Goal: Navigation & Orientation: Find specific page/section

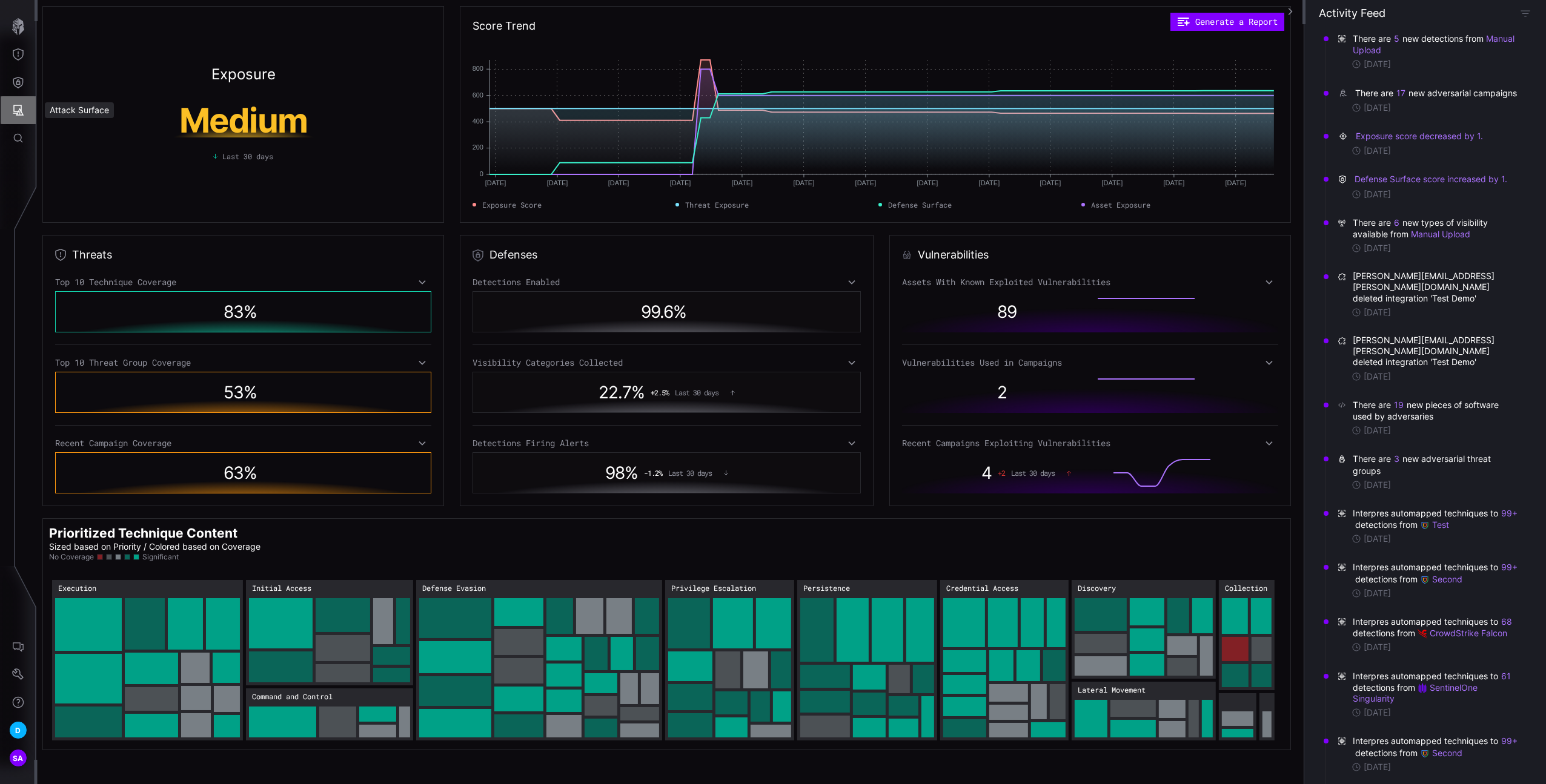
click at [26, 115] on button "Attack Surface" at bounding box center [18, 110] width 35 height 28
click at [96, 131] on div "Vulnerabilities" at bounding box center [100, 137] width 64 height 15
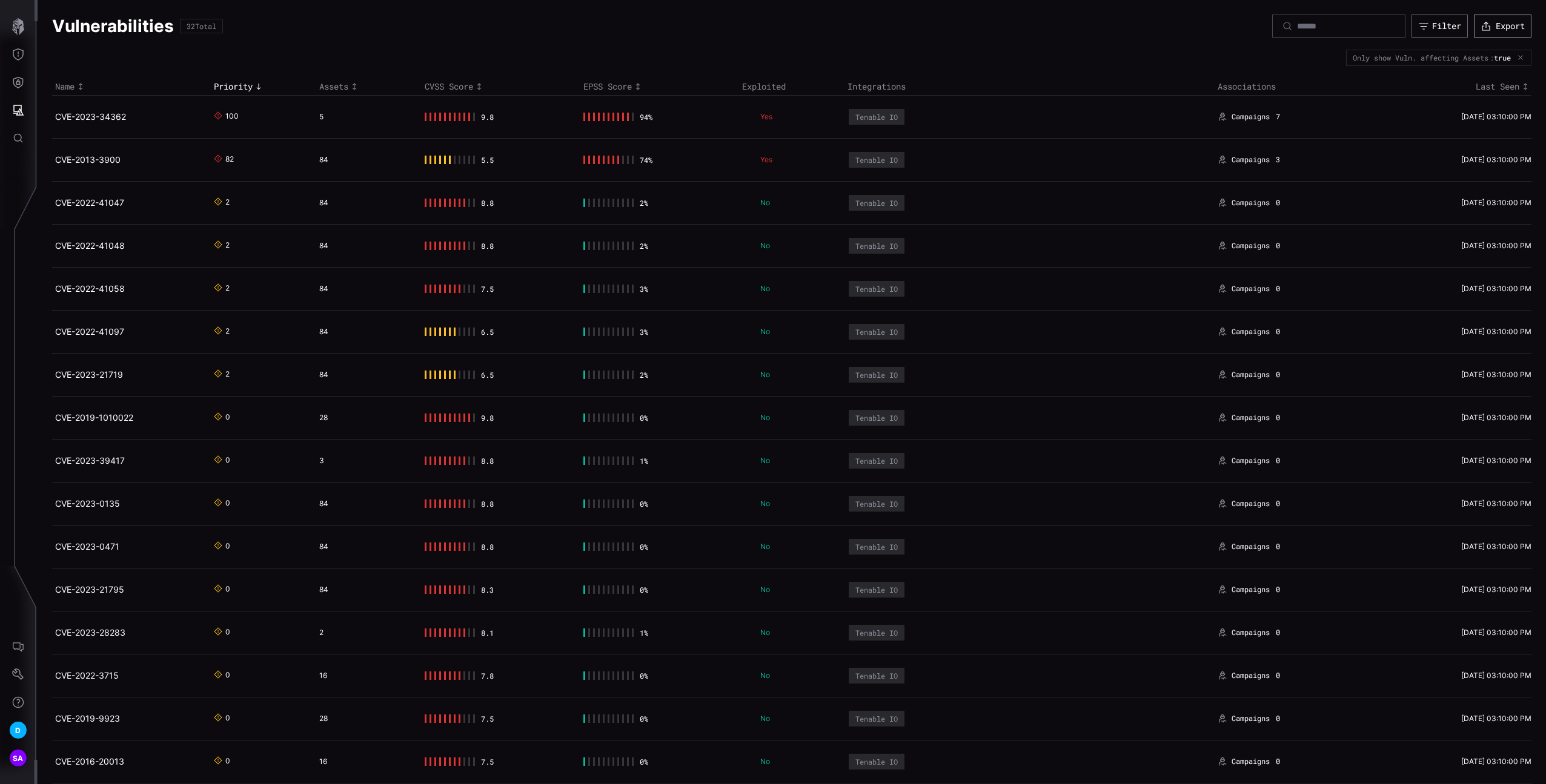
click at [1491, 26] on button "Export" at bounding box center [1502, 26] width 58 height 23
click at [19, 113] on icon "Attack Surface" at bounding box center [18, 110] width 12 height 12
click at [78, 170] on div "Assets" at bounding box center [100, 164] width 64 height 15
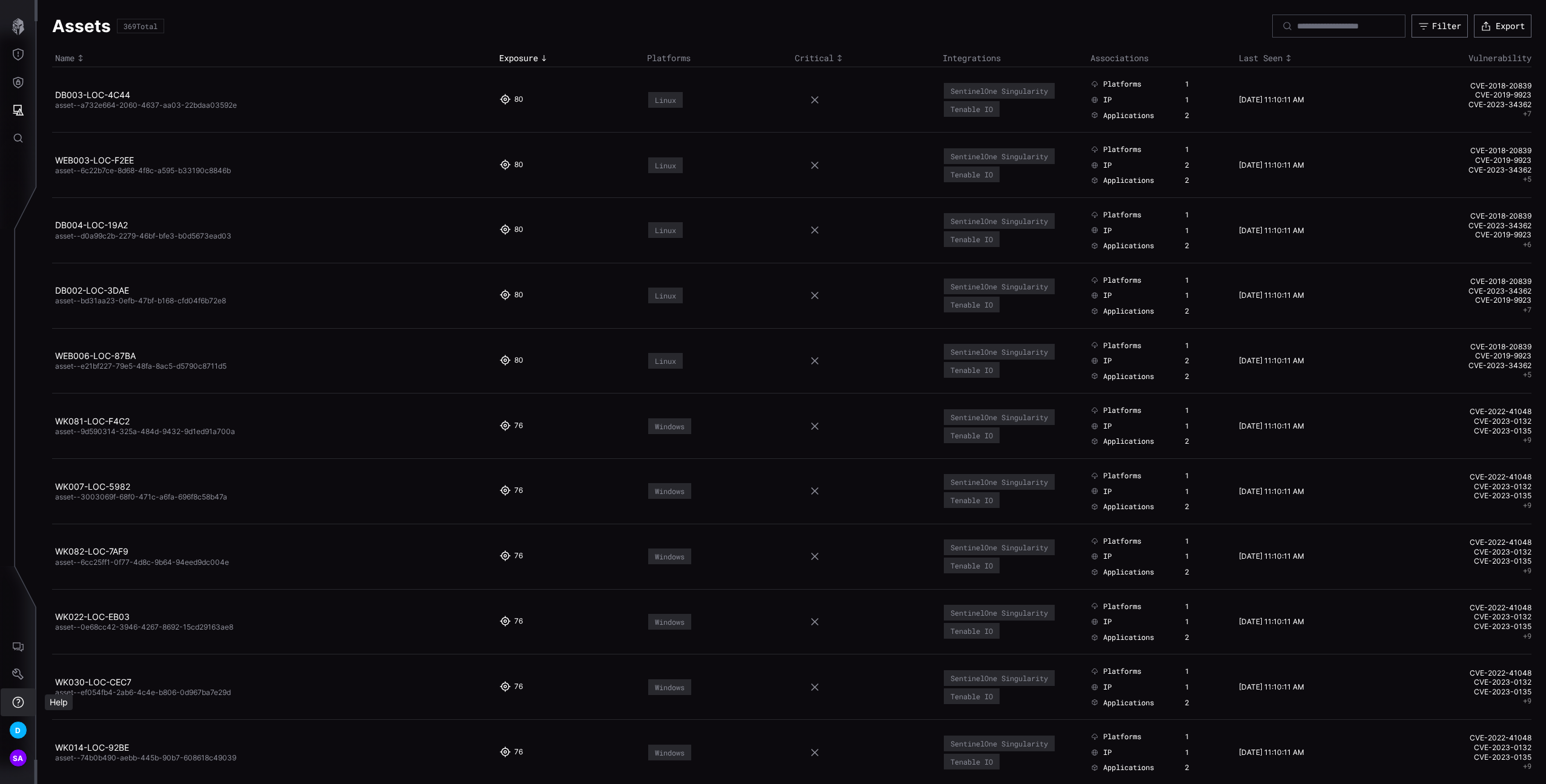
click at [23, 670] on icon "Settings" at bounding box center [18, 674] width 12 height 12
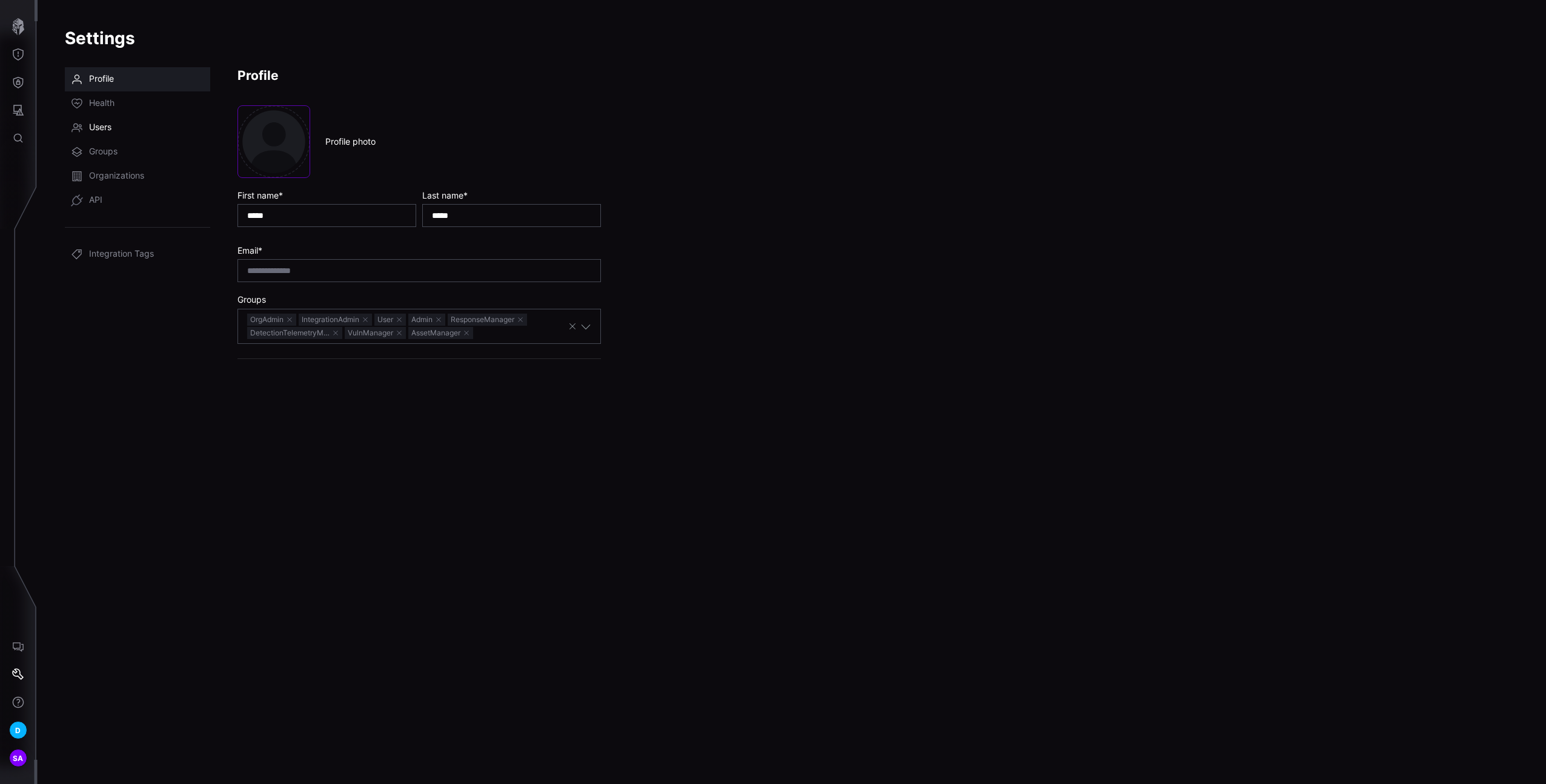
click at [101, 131] on span "Users" at bounding box center [100, 128] width 22 height 12
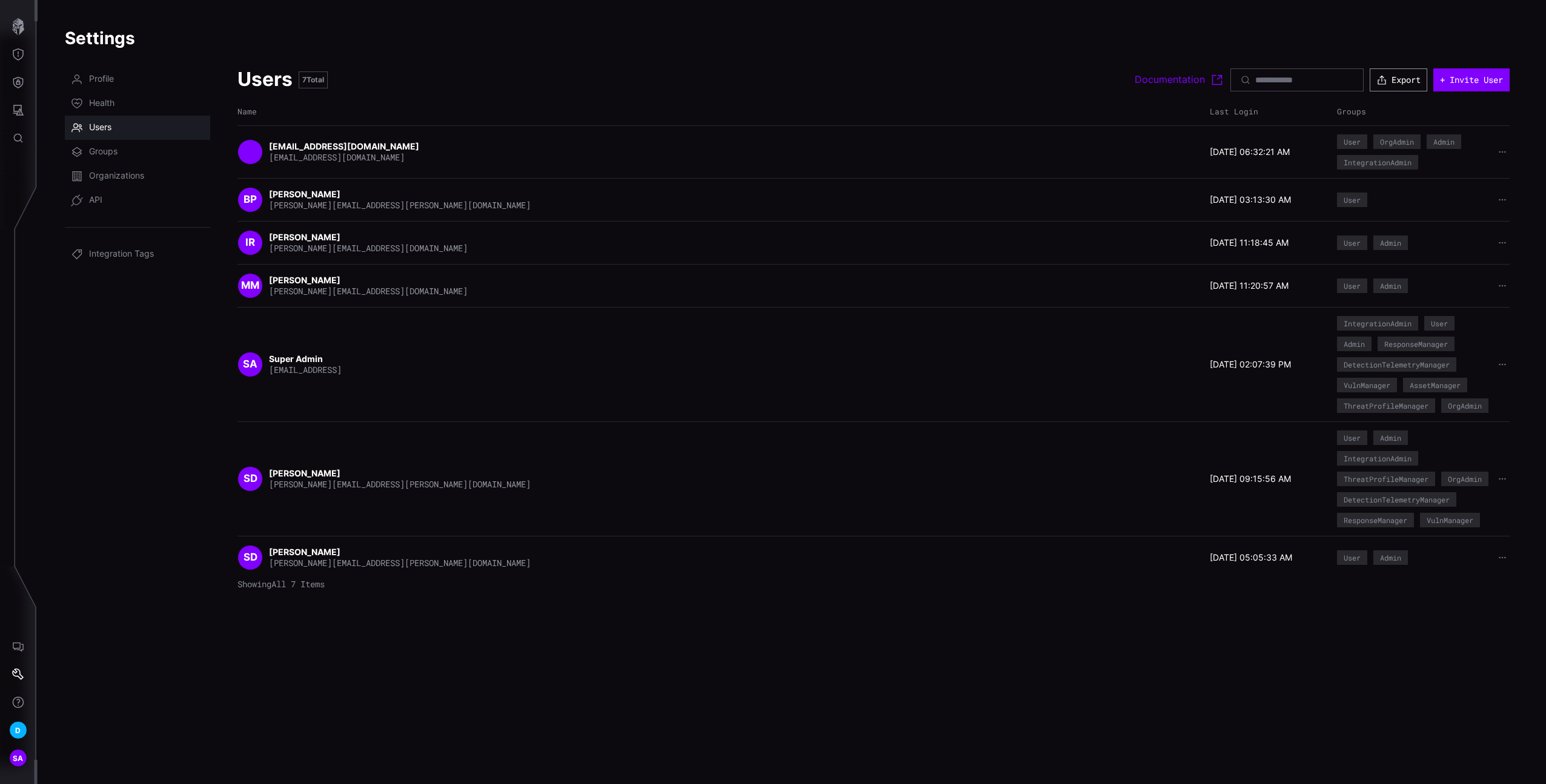
click at [1388, 84] on button "Export" at bounding box center [1398, 80] width 58 height 23
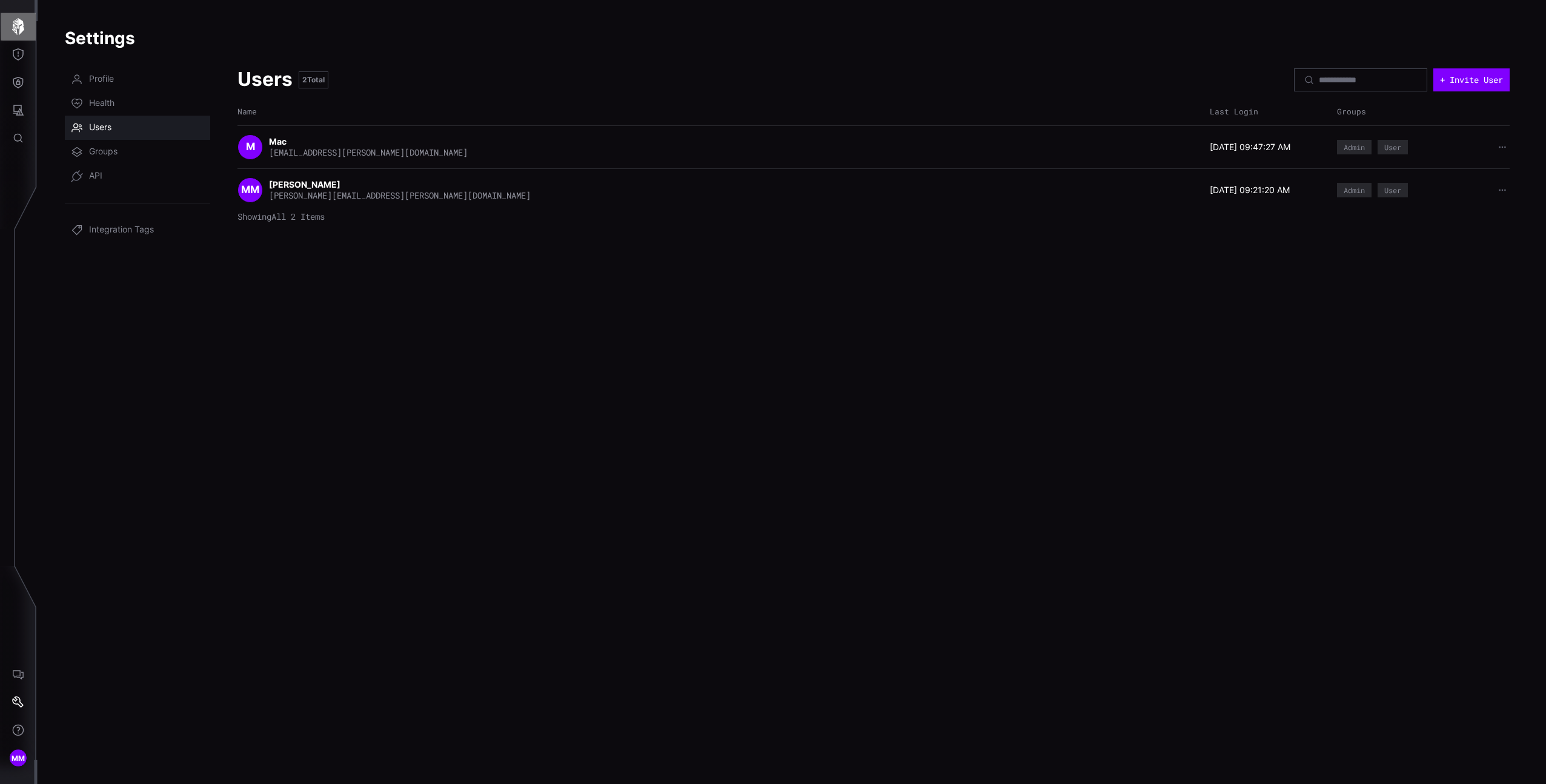
click at [12, 26] on icon "button" at bounding box center [18, 26] width 17 height 17
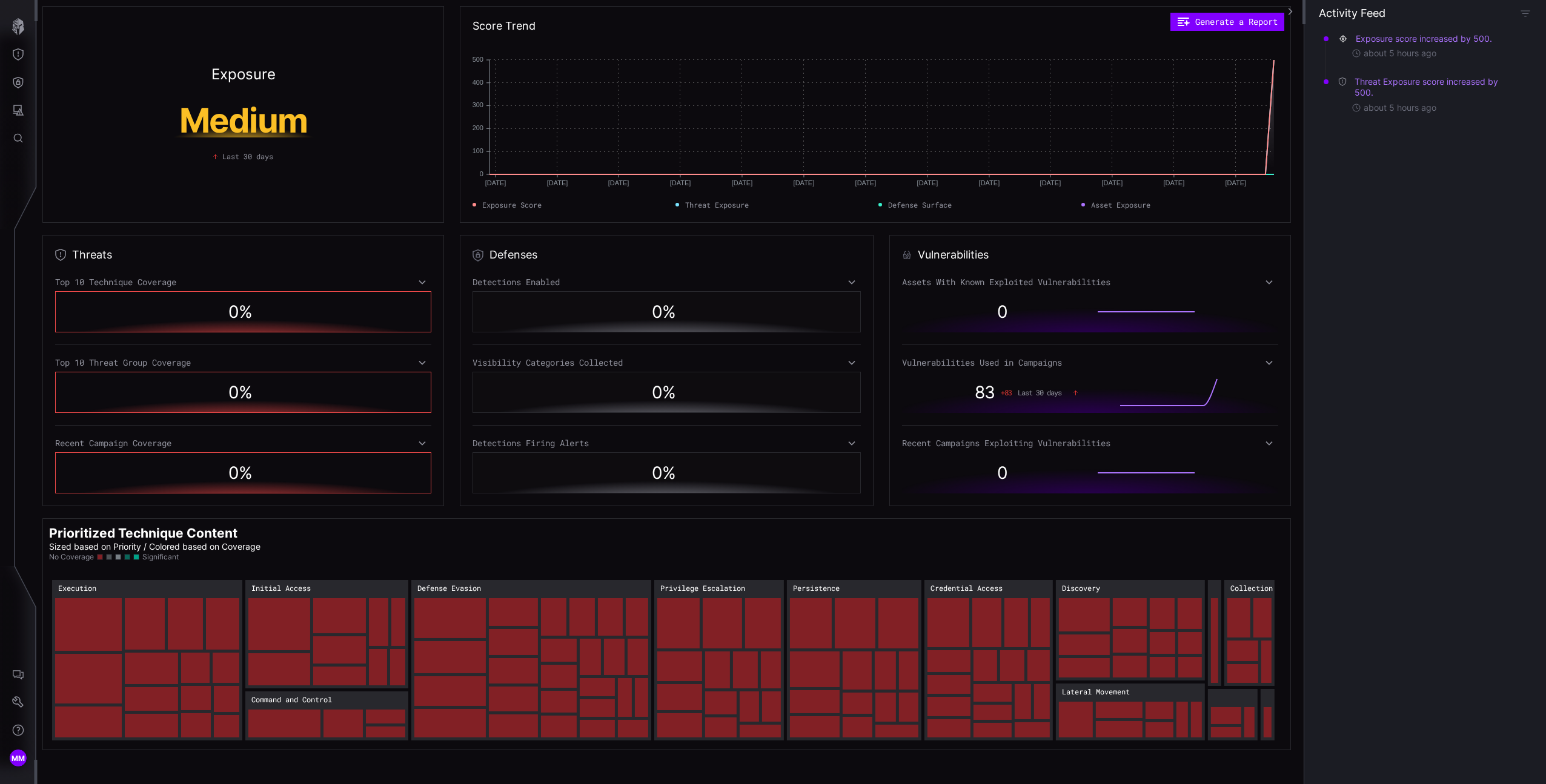
click at [413, 269] on div "Threats Top 10 Technique Coverage 0 % Top 10 Threat Group Coverage 0 % Recent C…" at bounding box center [244, 370] width 402 height 271
click at [413, 277] on div "Top 10 Technique Coverage" at bounding box center [243, 282] width 376 height 11
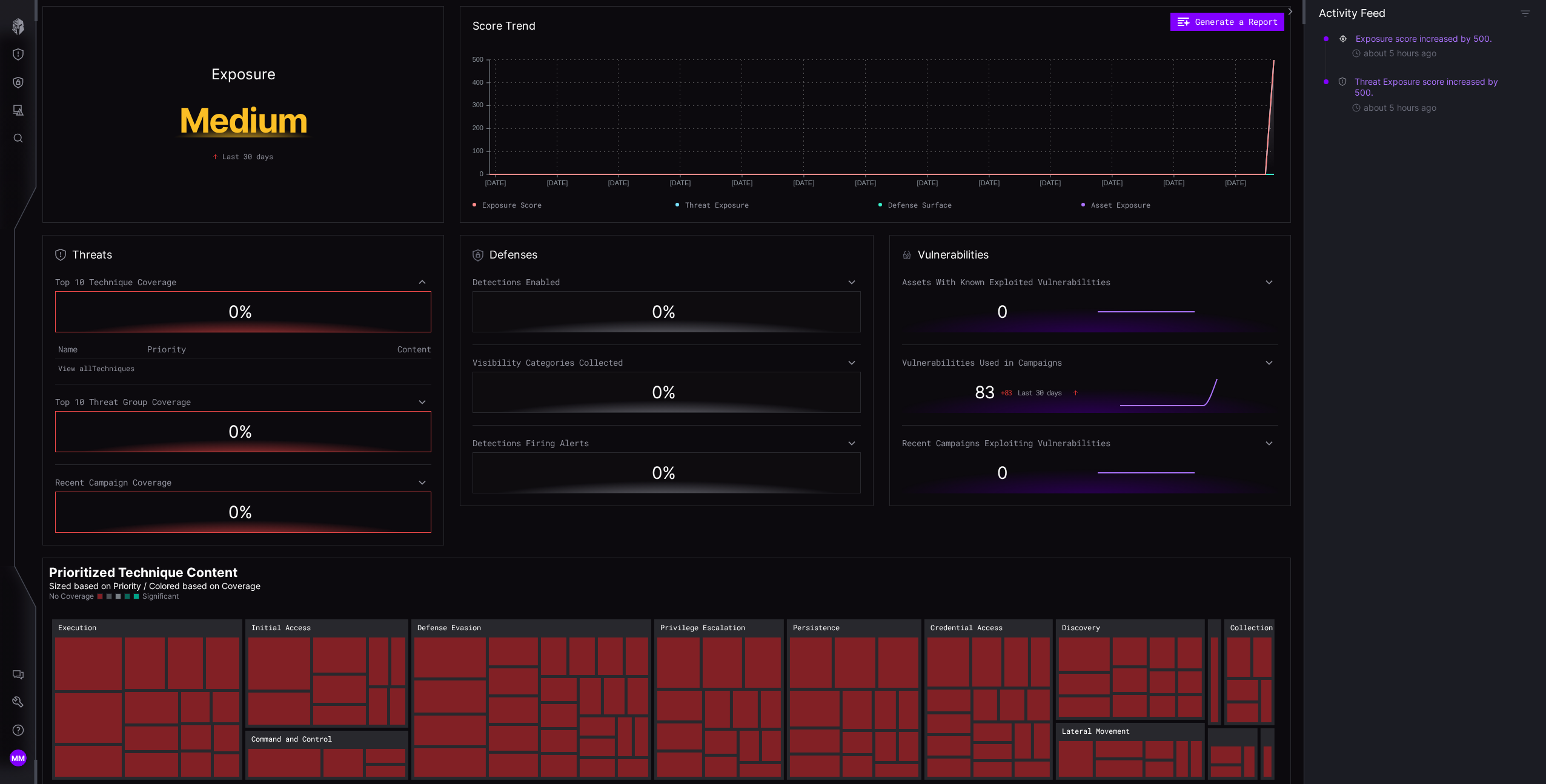
click at [413, 278] on div "Top 10 Technique Coverage" at bounding box center [243, 282] width 376 height 11
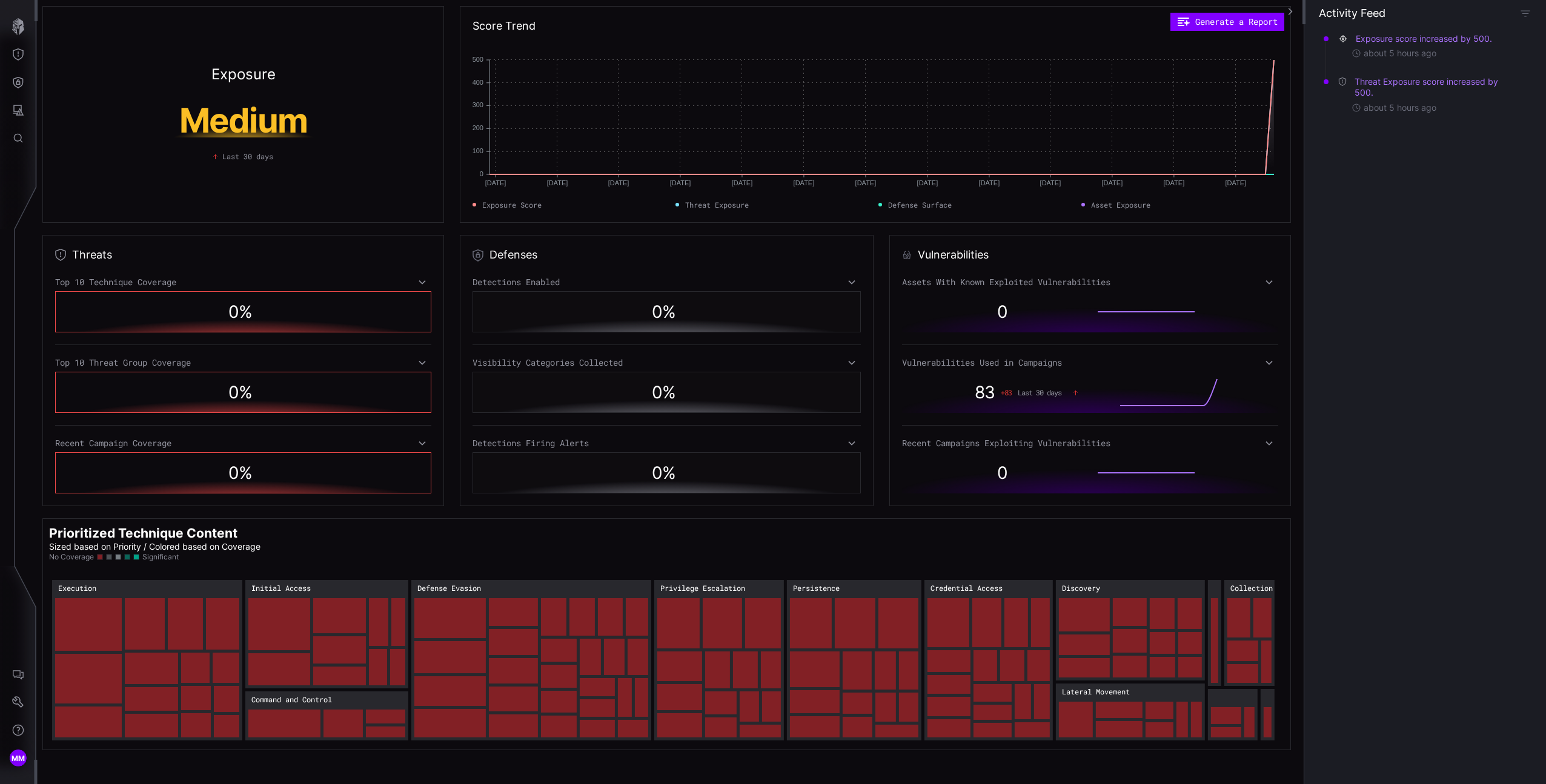
drag, startPoint x: 68, startPoint y: 93, endPoint x: 58, endPoint y: 90, distance: 10.4
click at [67, 92] on div "Exposure Medium Last 30 days" at bounding box center [244, 114] width 402 height 217
click at [37, 87] on div "MM Exposure Medium Last 30 days Score Trend Generate a Report Jun 22 Jun 22 Jun…" at bounding box center [773, 392] width 1546 height 784
click at [27, 85] on button "Defense Surface" at bounding box center [18, 82] width 35 height 28
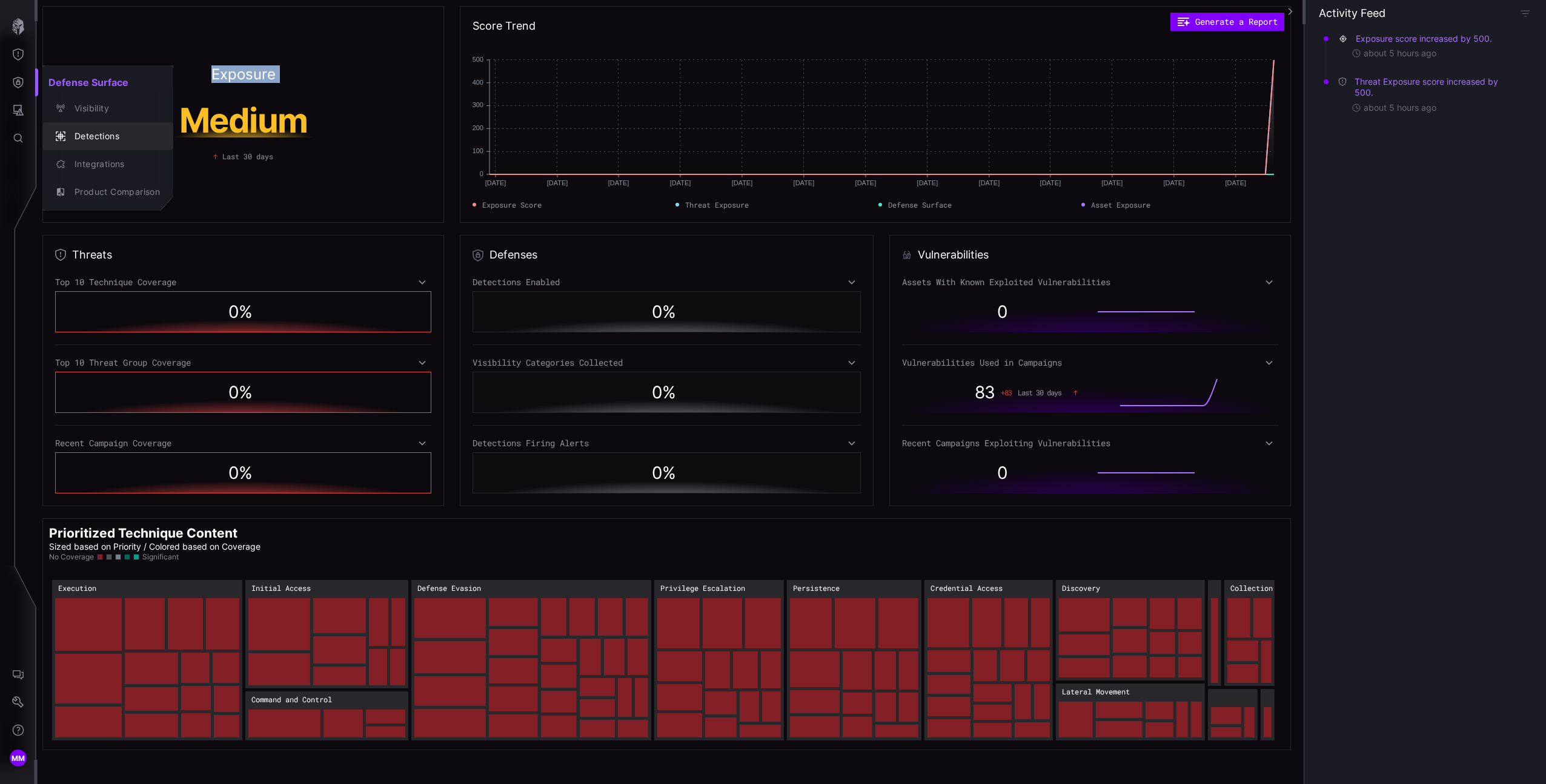
click at [132, 122] on button "Detections" at bounding box center [108, 136] width 131 height 28
